Goal: Information Seeking & Learning: Learn about a topic

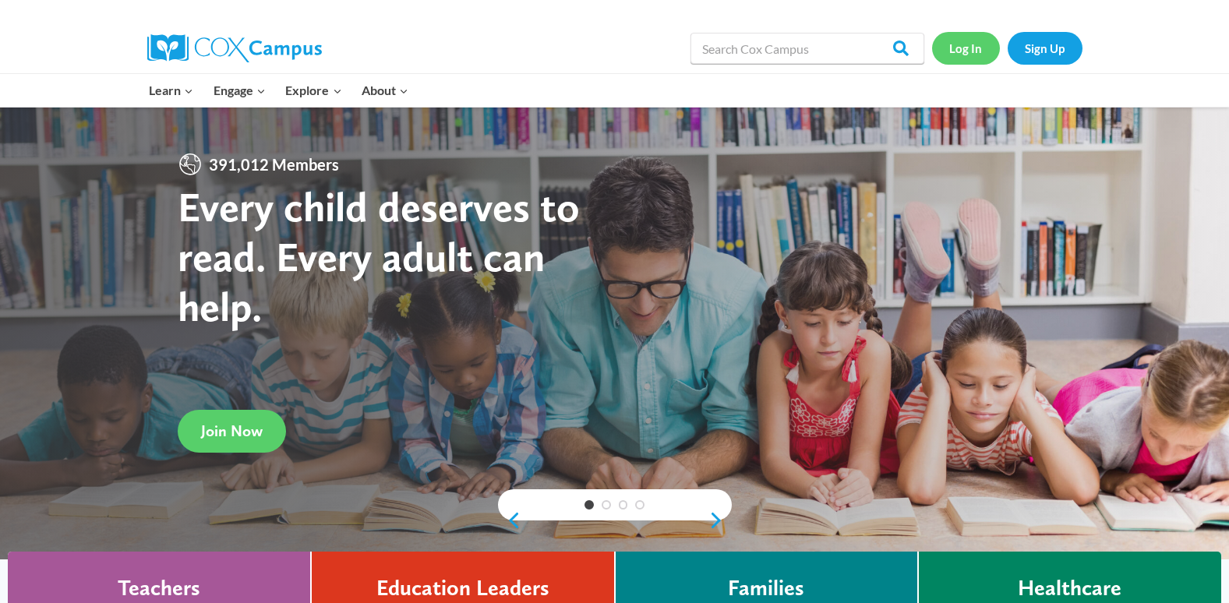
drag, startPoint x: 0, startPoint y: 0, endPoint x: 950, endPoint y: 51, distance: 951.0
click at [950, 51] on link "Log In" at bounding box center [966, 48] width 68 height 32
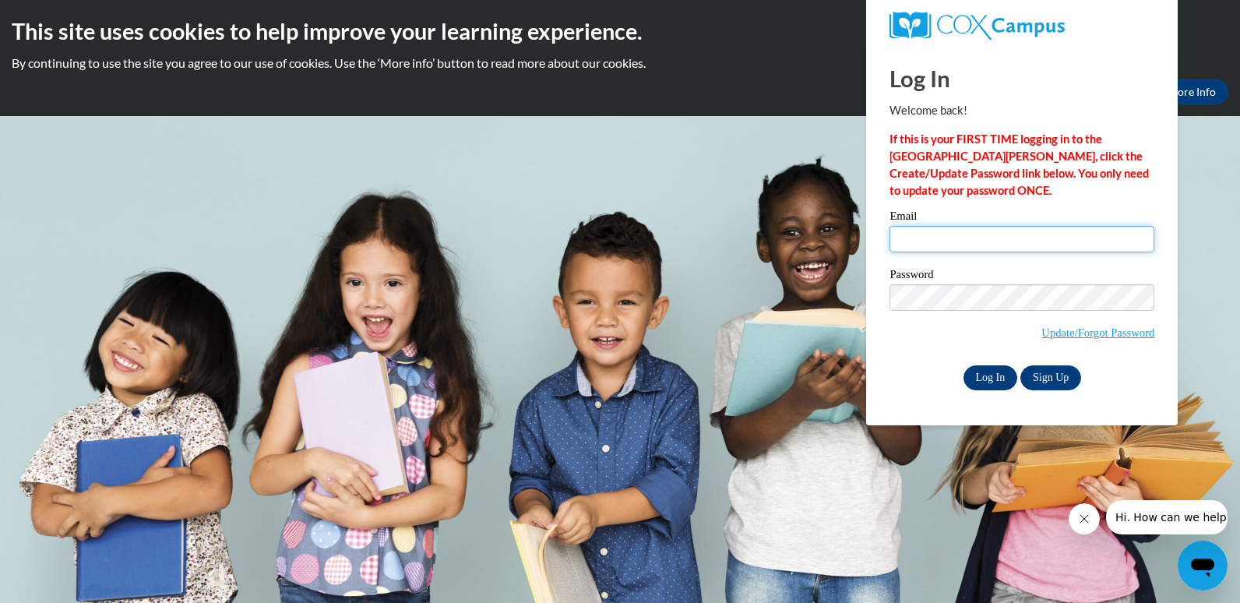
type input "neekstevenson1@gmail.com"
click at [982, 382] on input "Log In" at bounding box center [991, 377] width 55 height 25
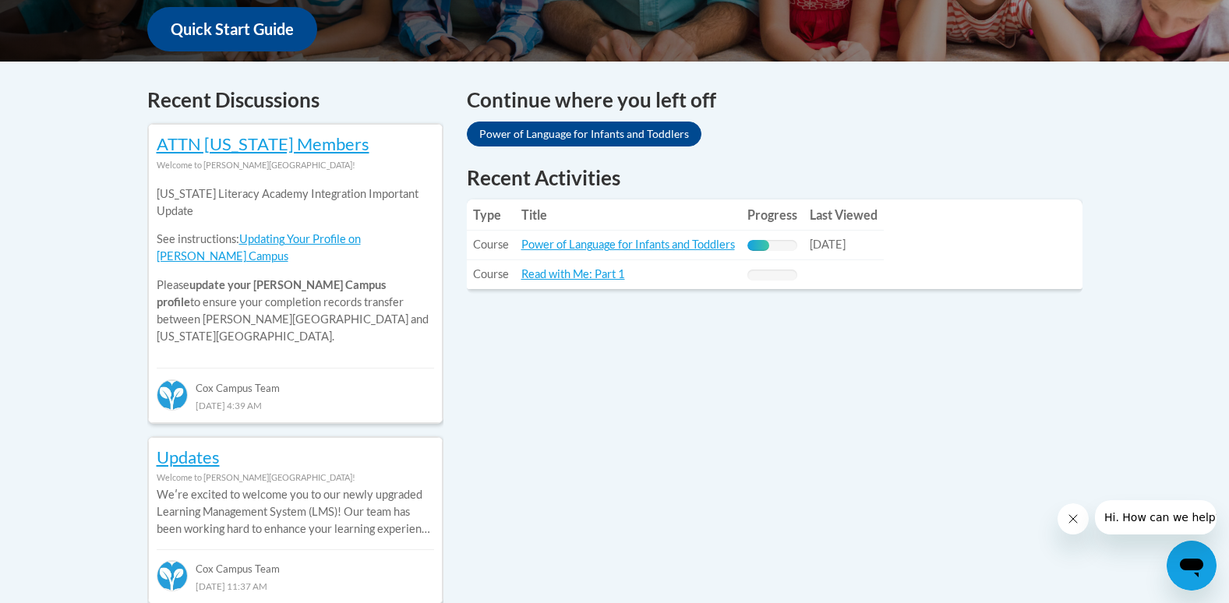
scroll to position [654, 0]
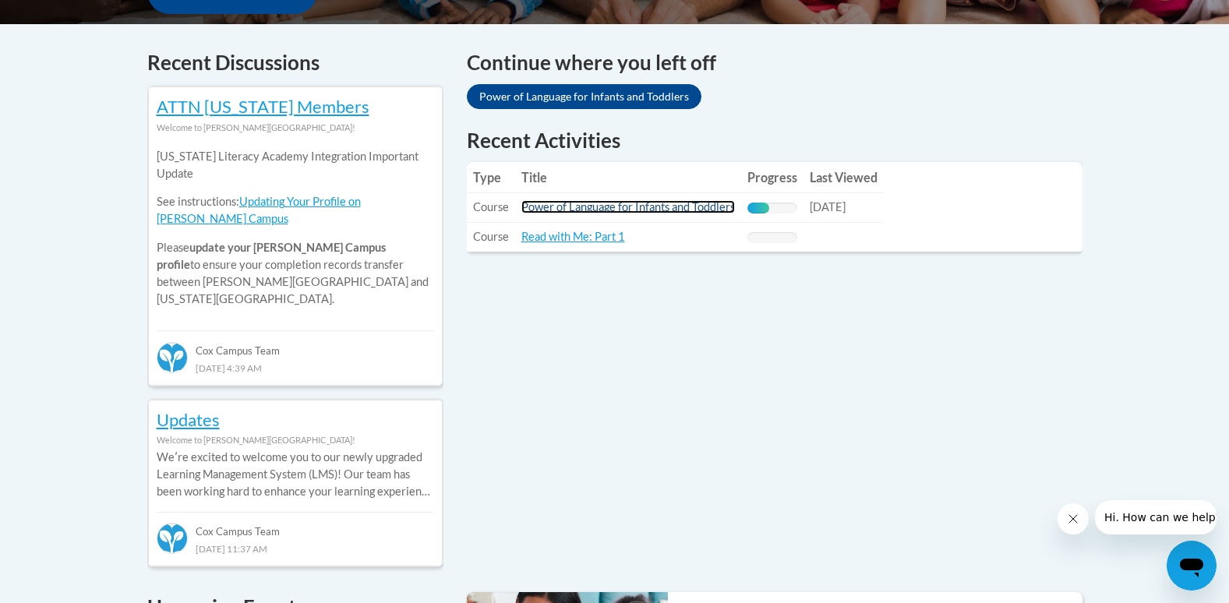
click at [674, 200] on link "Power of Language for Infants and Toddlers" at bounding box center [627, 206] width 213 height 13
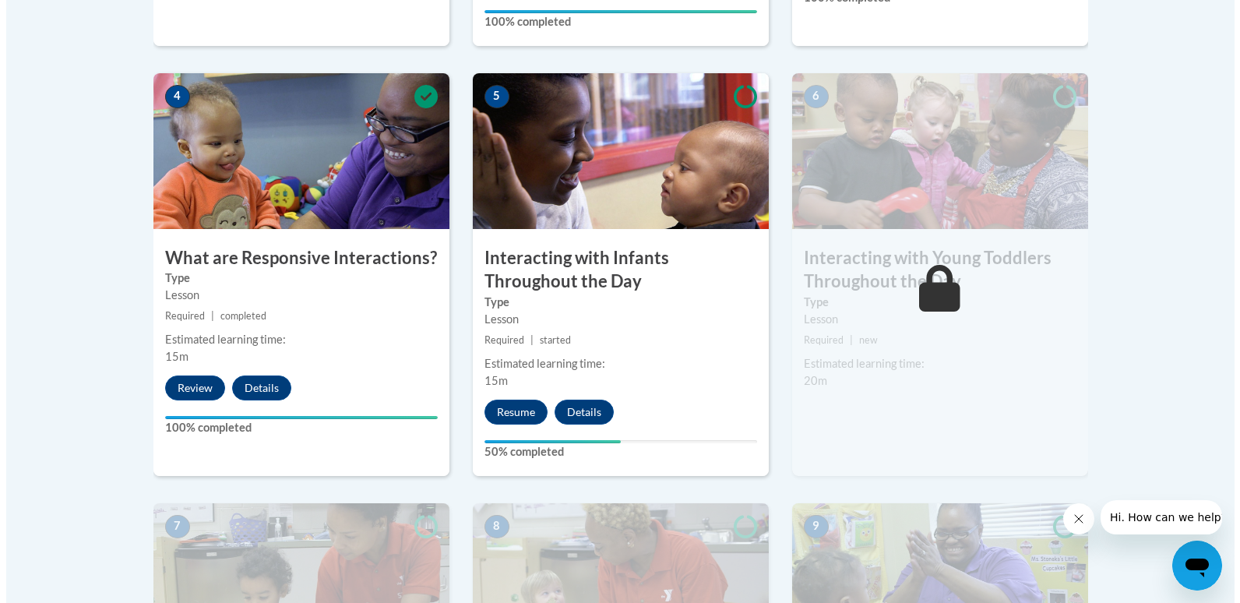
scroll to position [935, 0]
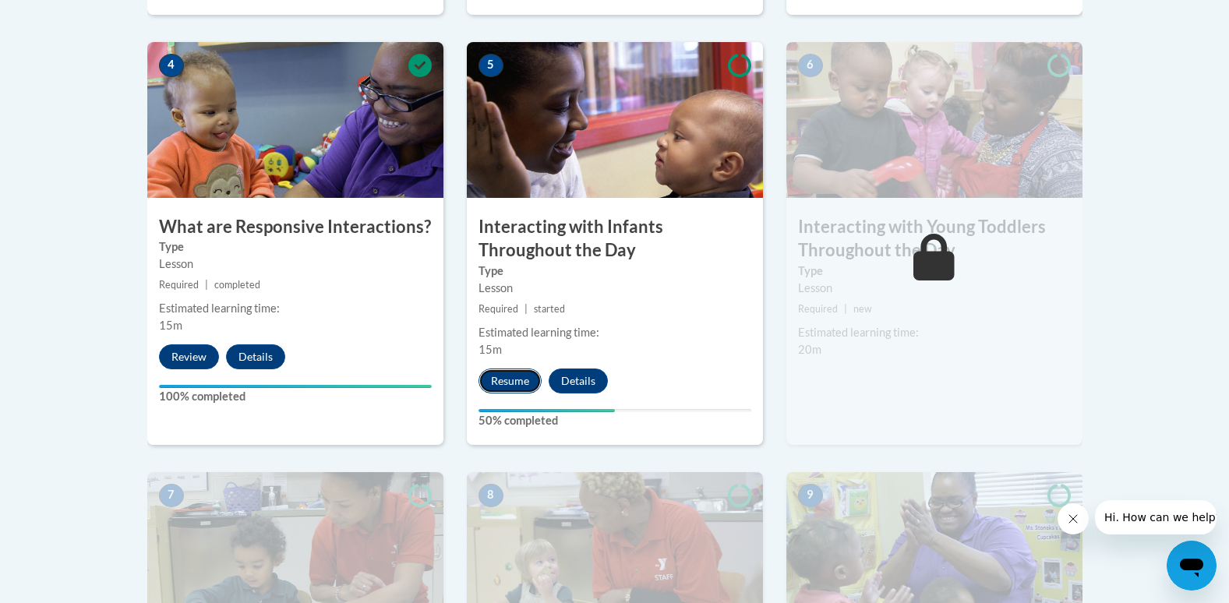
click at [513, 368] on button "Resume" at bounding box center [509, 380] width 63 height 25
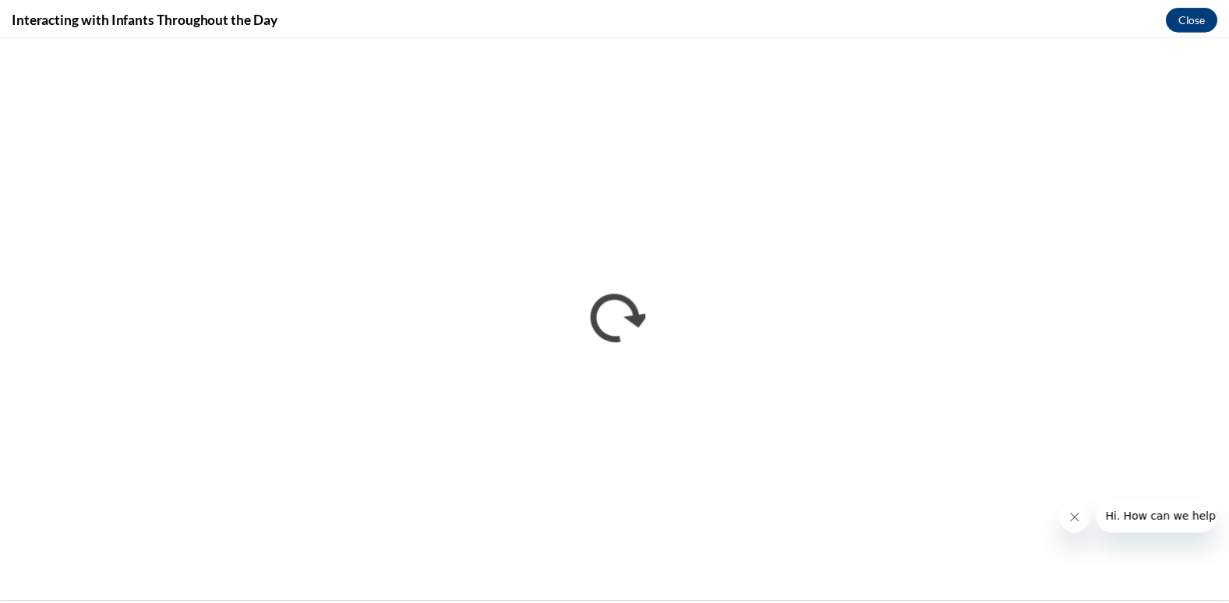
scroll to position [0, 0]
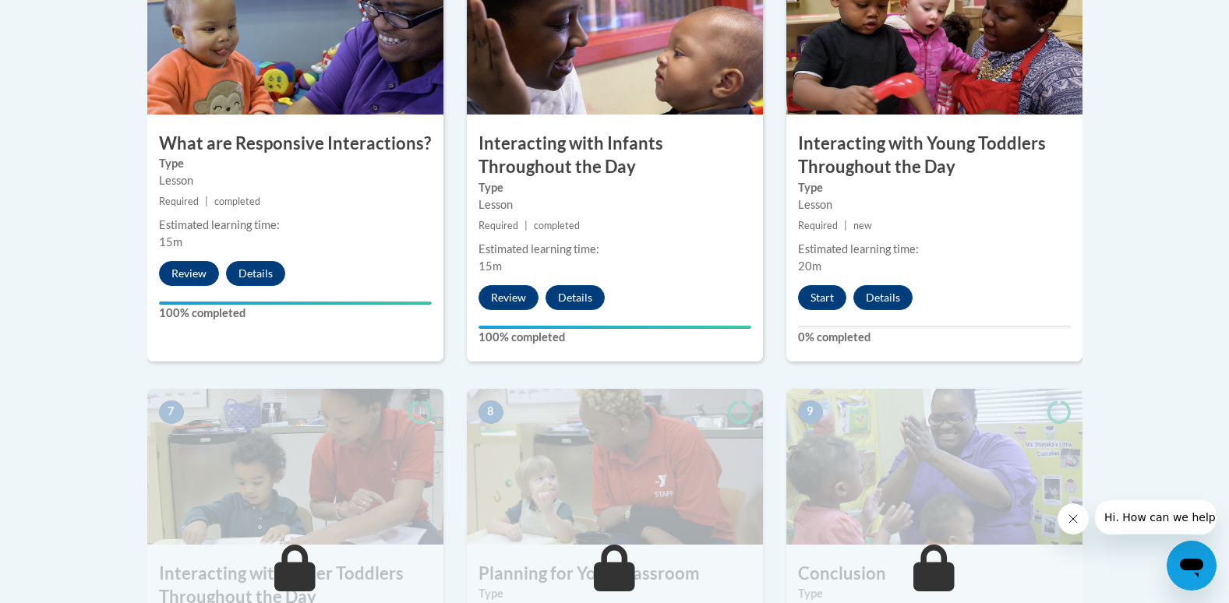
scroll to position [923, 0]
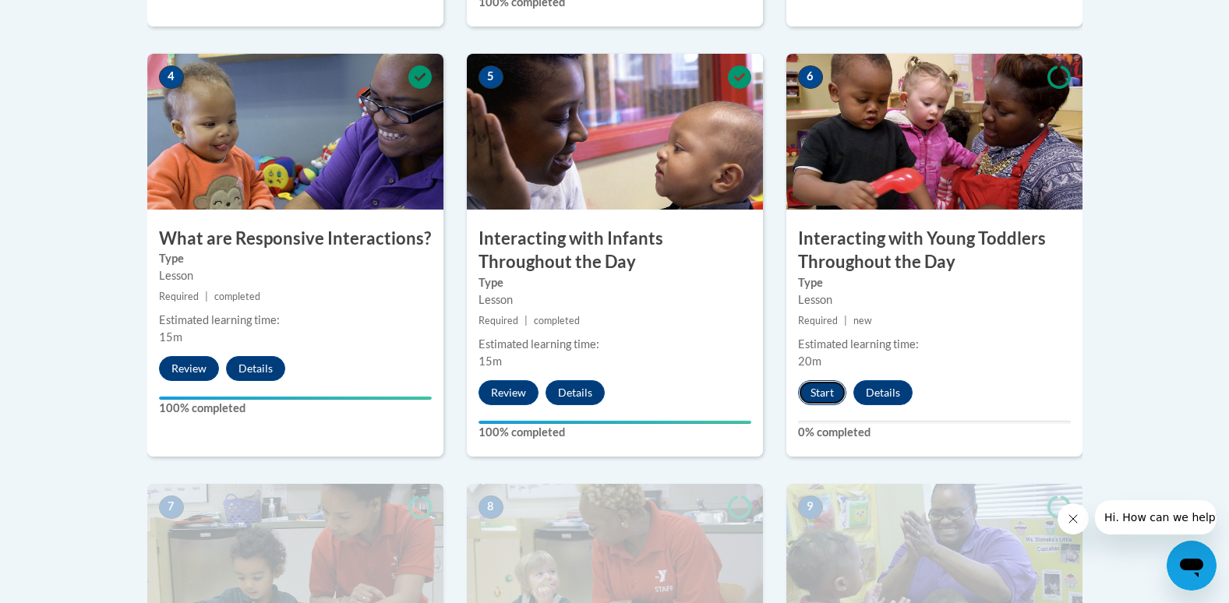
click at [820, 380] on button "Start" at bounding box center [822, 392] width 48 height 25
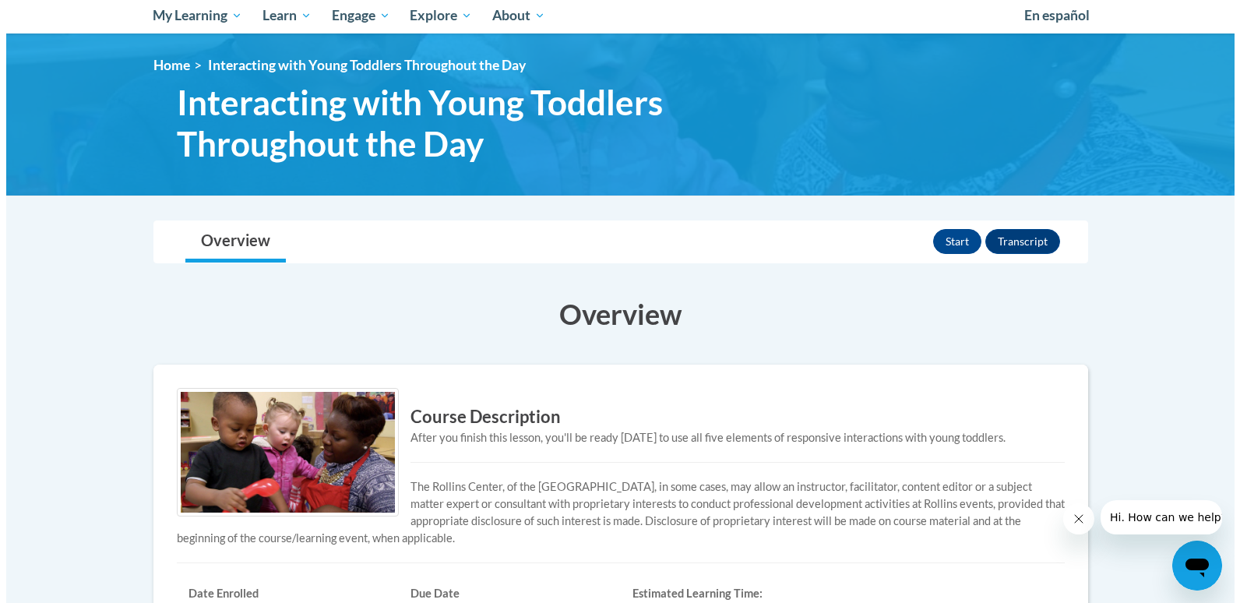
scroll to position [220, 0]
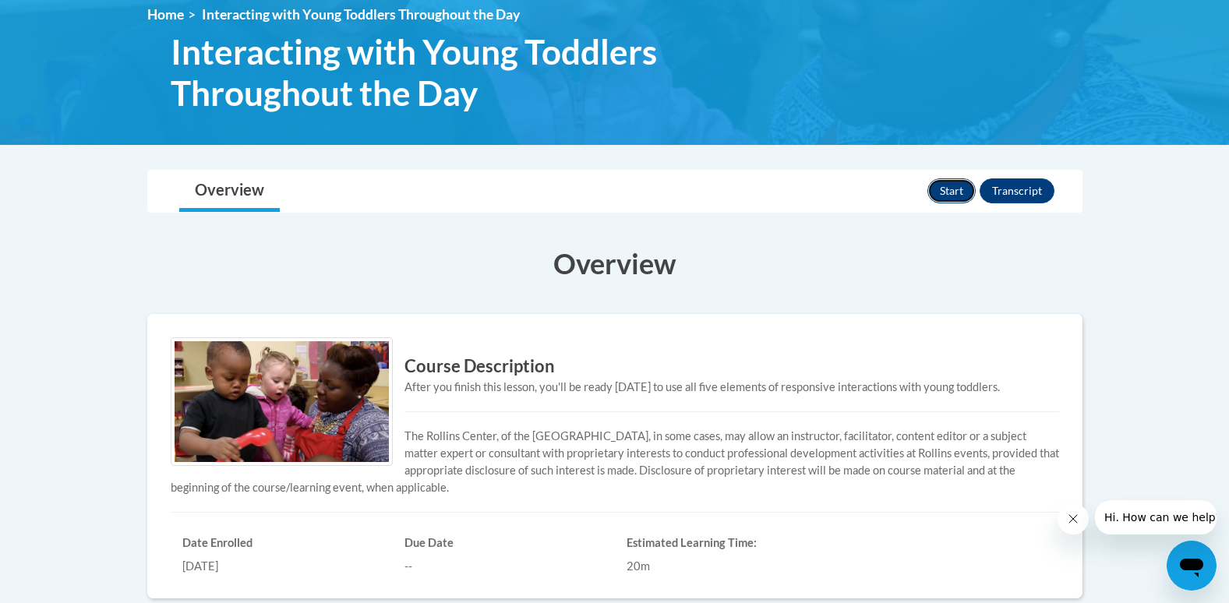
click at [966, 184] on button "Start" at bounding box center [951, 190] width 48 height 25
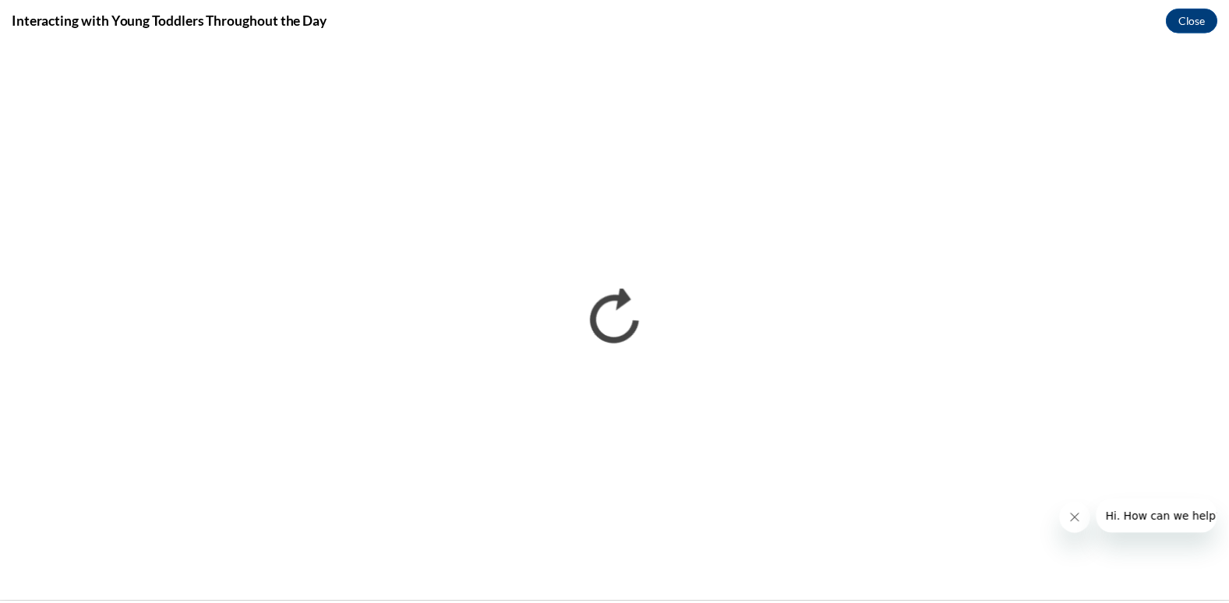
scroll to position [0, 0]
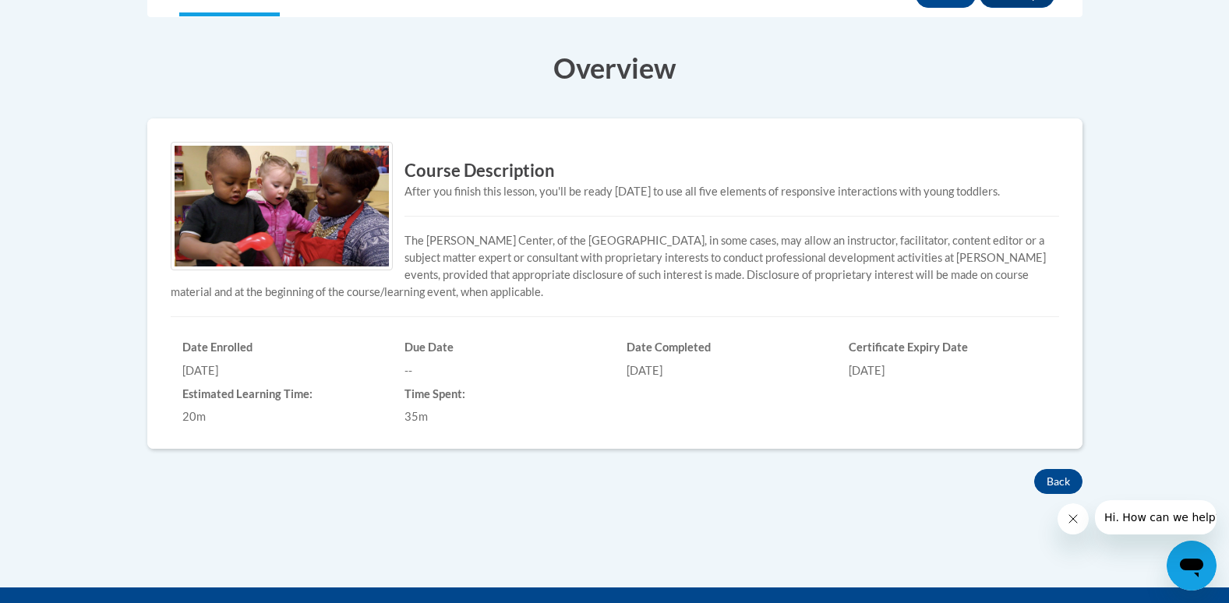
scroll to position [453, 0]
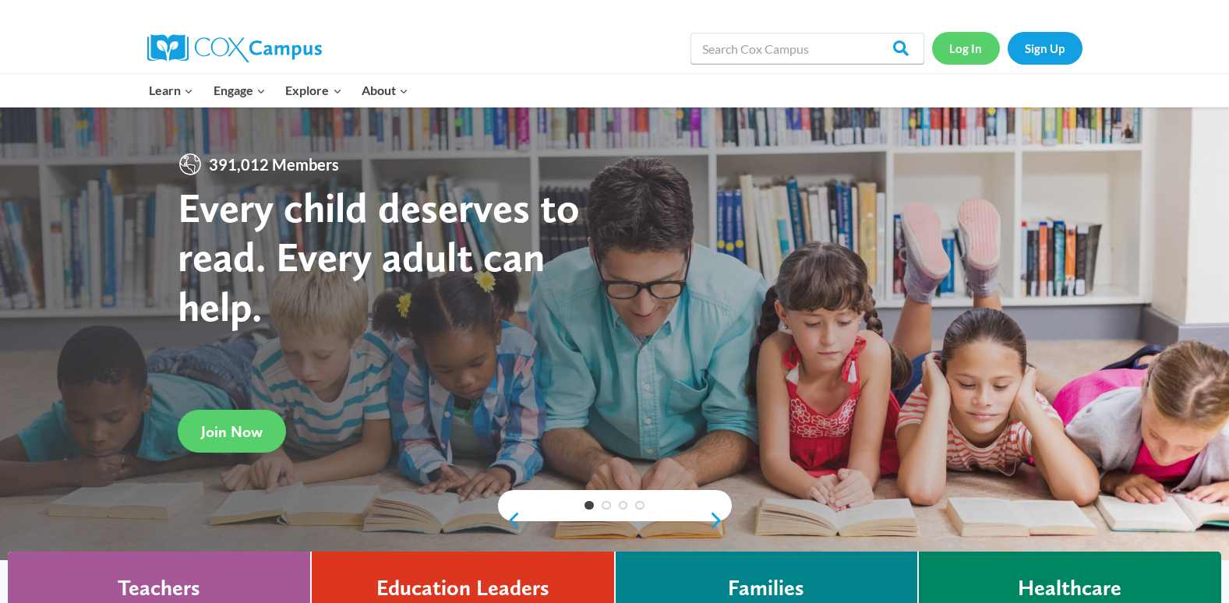
click at [957, 45] on link "Log In" at bounding box center [966, 48] width 68 height 32
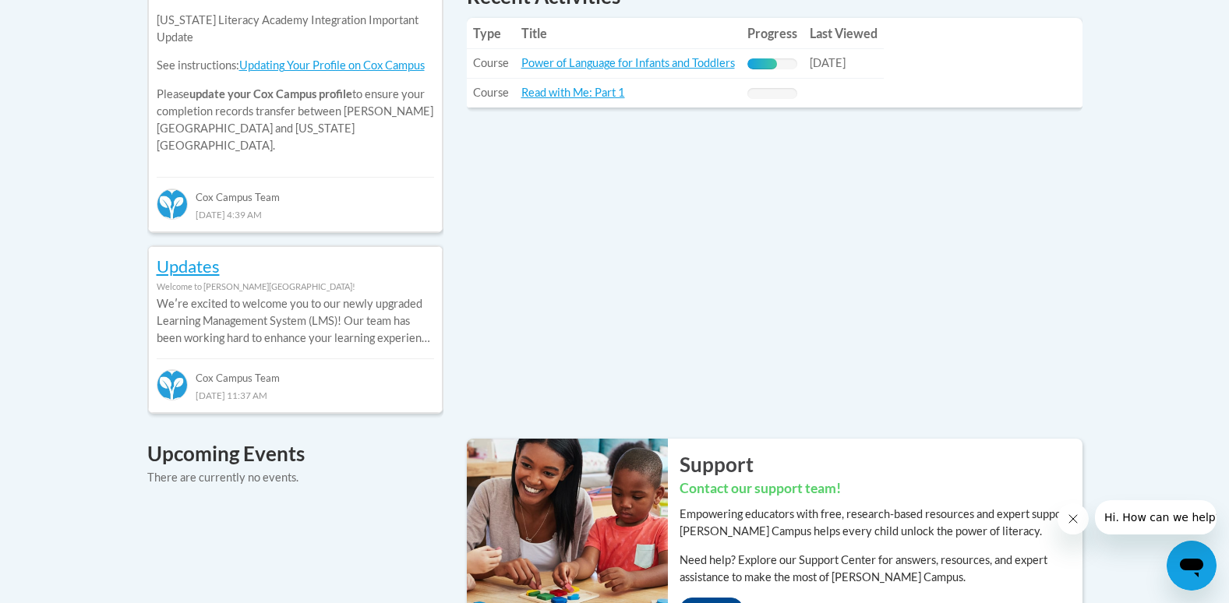
scroll to position [521, 0]
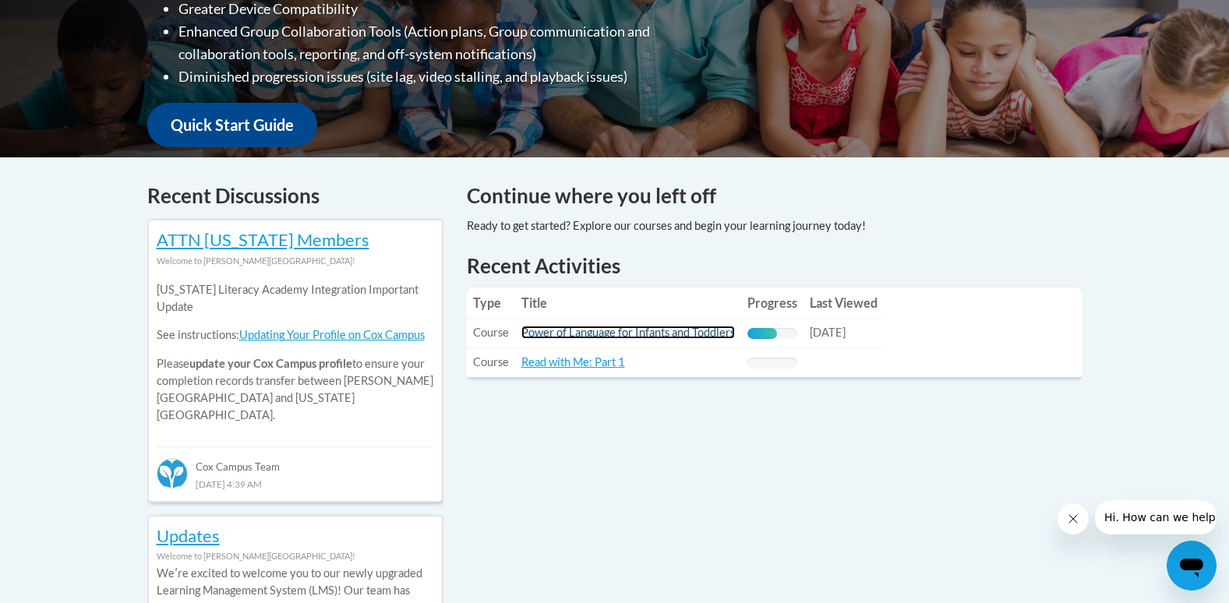
click at [591, 326] on link "Power of Language for Infants and Toddlers" at bounding box center [627, 332] width 213 height 13
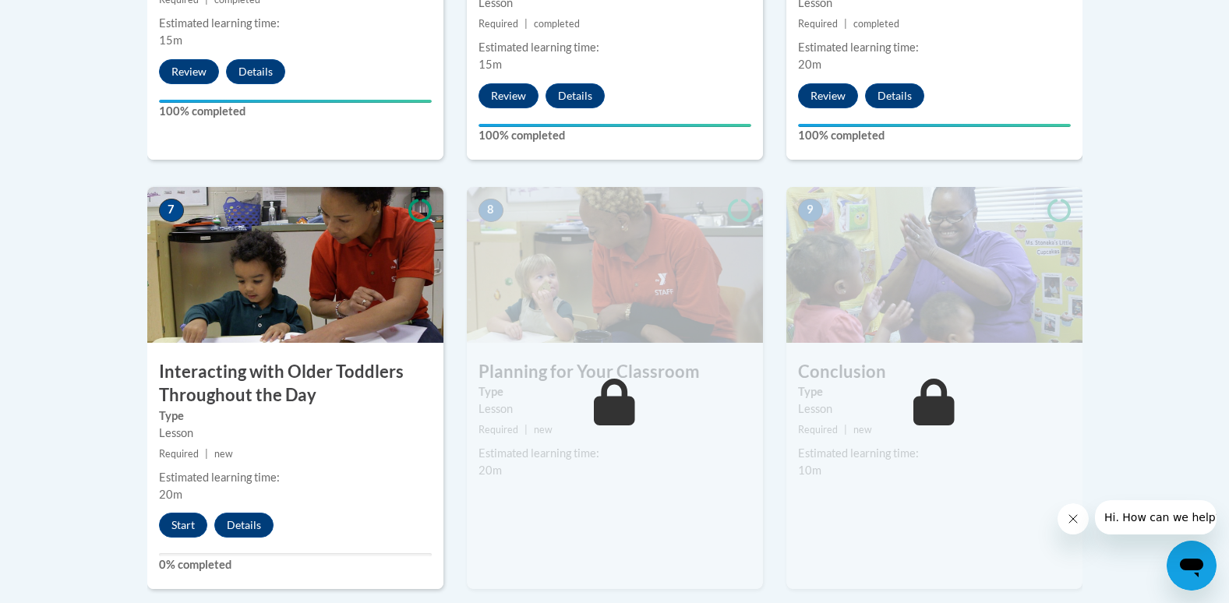
scroll to position [1241, 0]
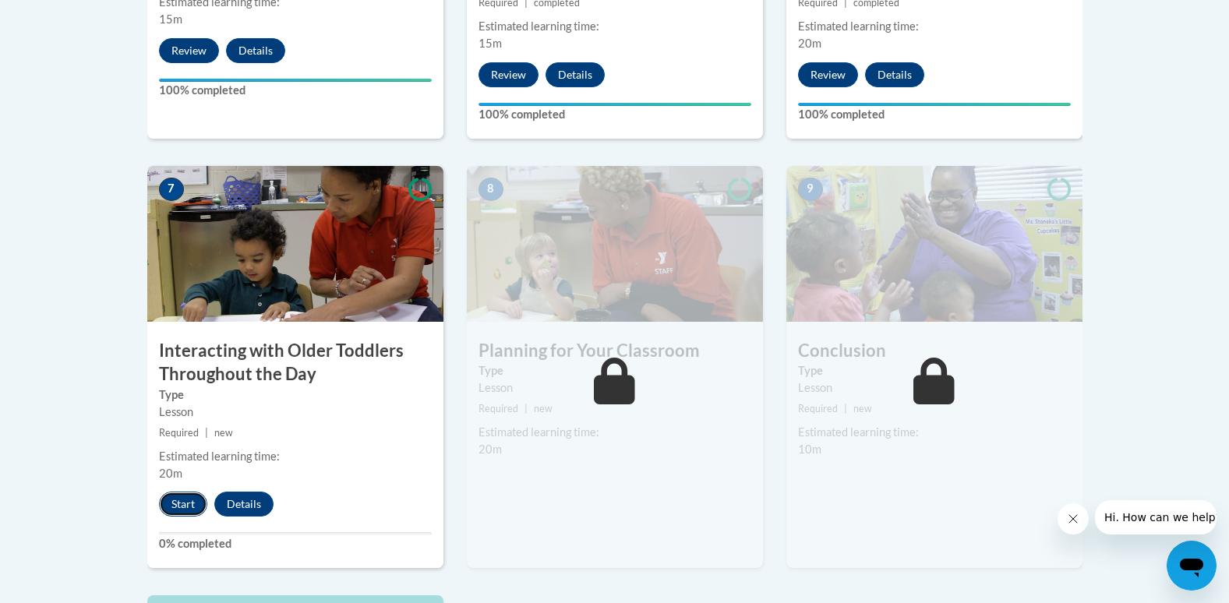
click at [186, 492] on button "Start" at bounding box center [183, 504] width 48 height 25
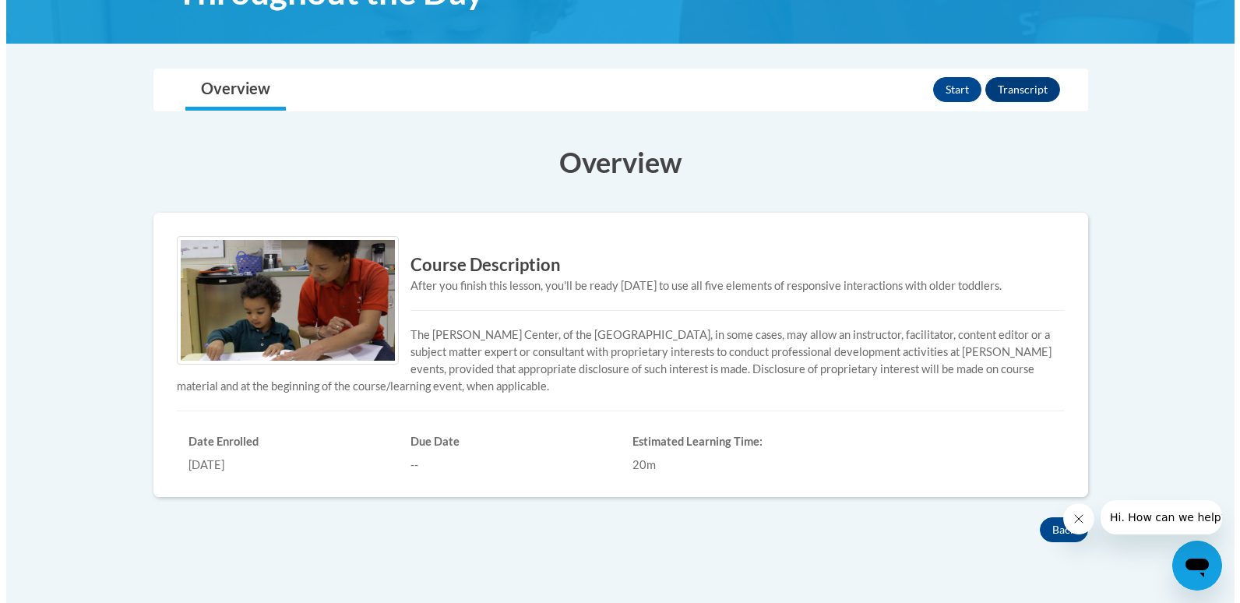
scroll to position [329, 0]
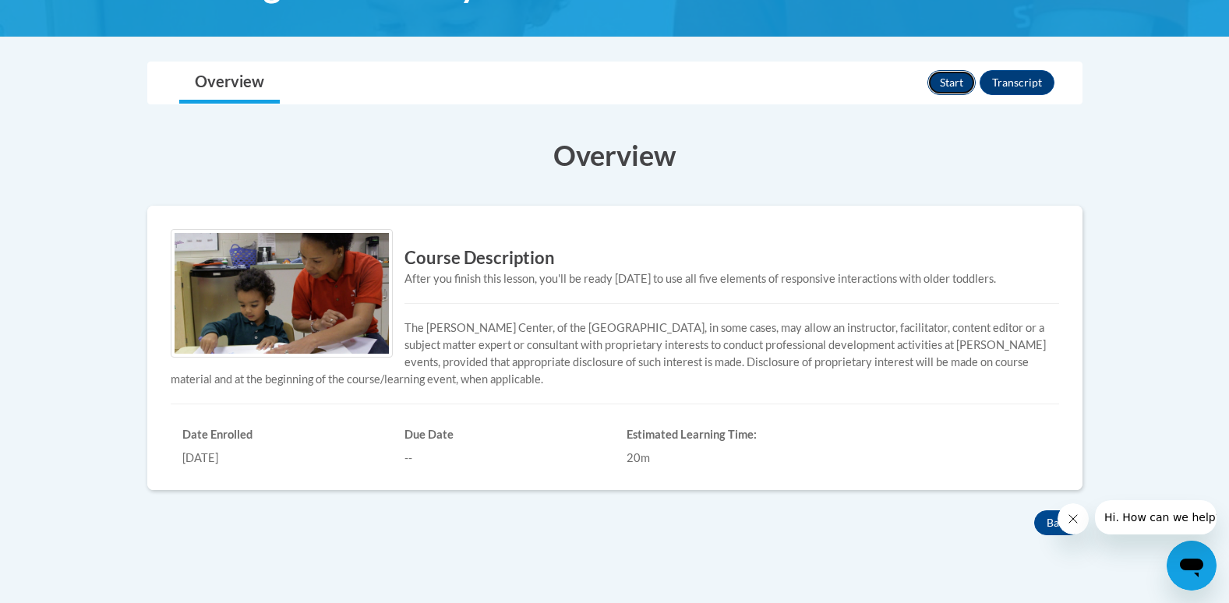
click at [959, 83] on button "Start" at bounding box center [951, 82] width 48 height 25
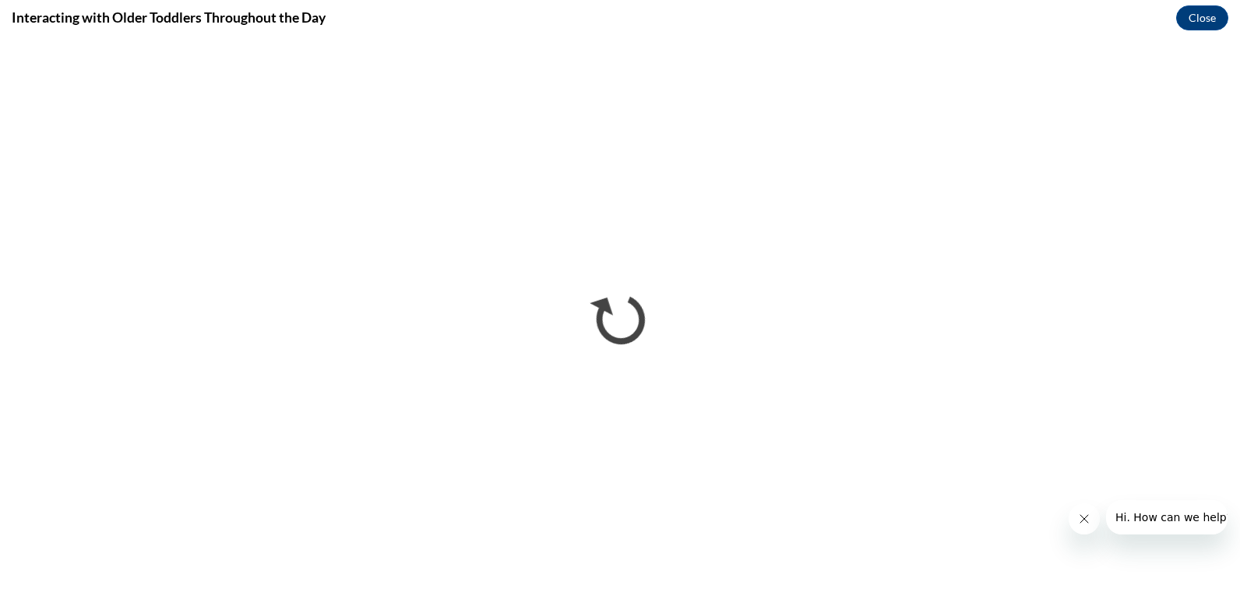
scroll to position [0, 0]
